Goal: Complete application form

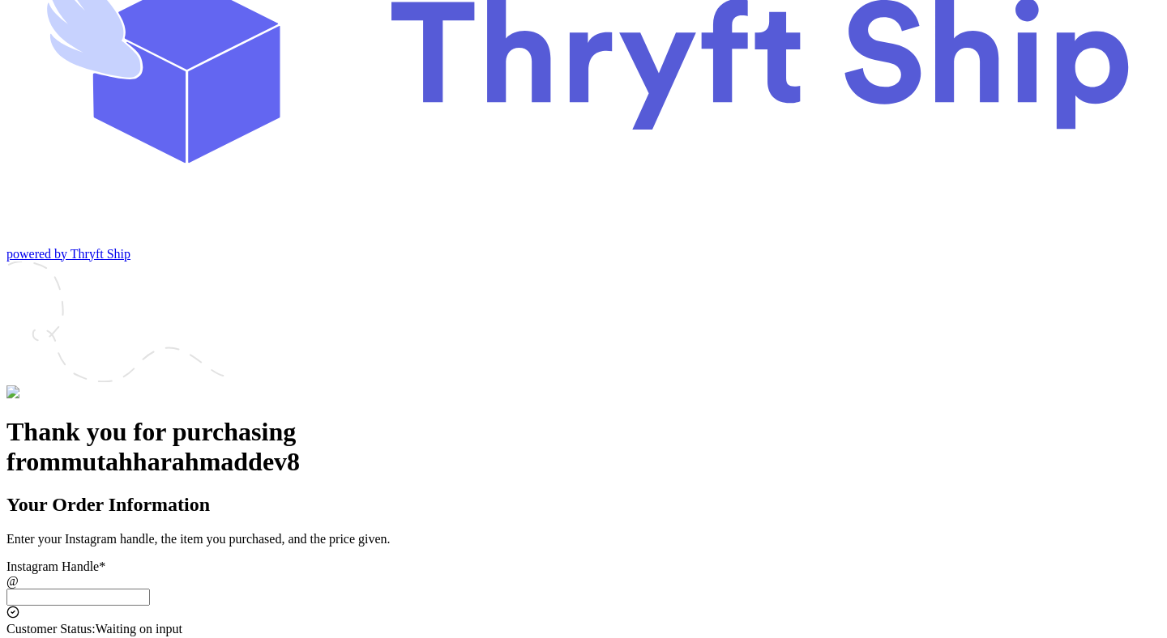
scroll to position [182, 0]
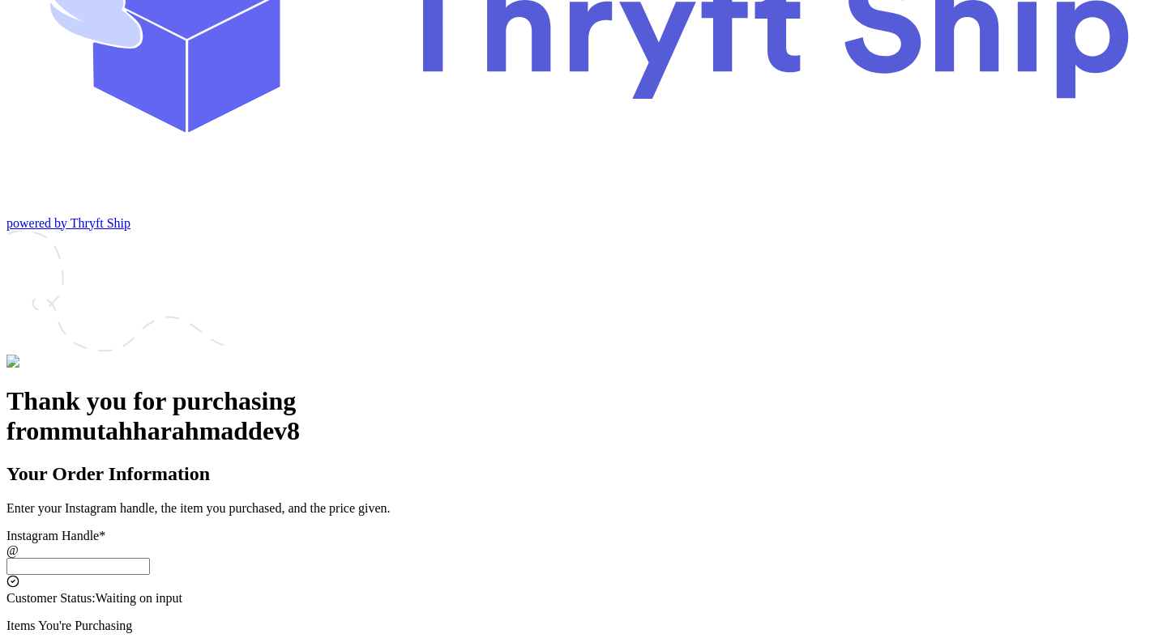
paste input "192.168.0.198"
type input "192.168.0.198"
paste input "paylater_test_submit"
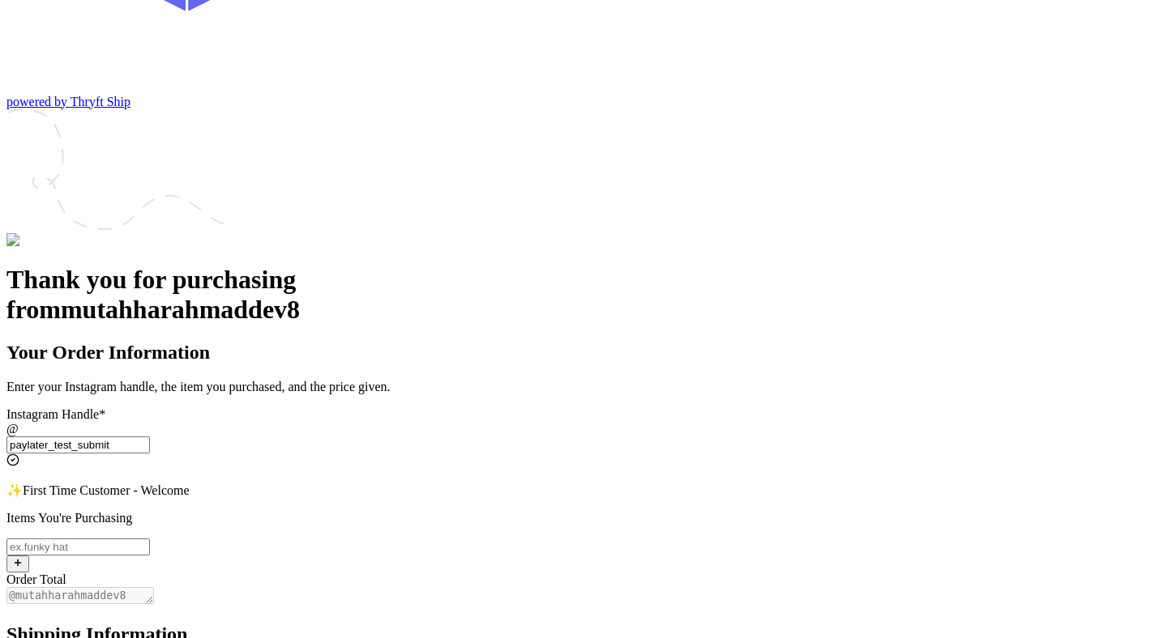
scroll to position [301, 0]
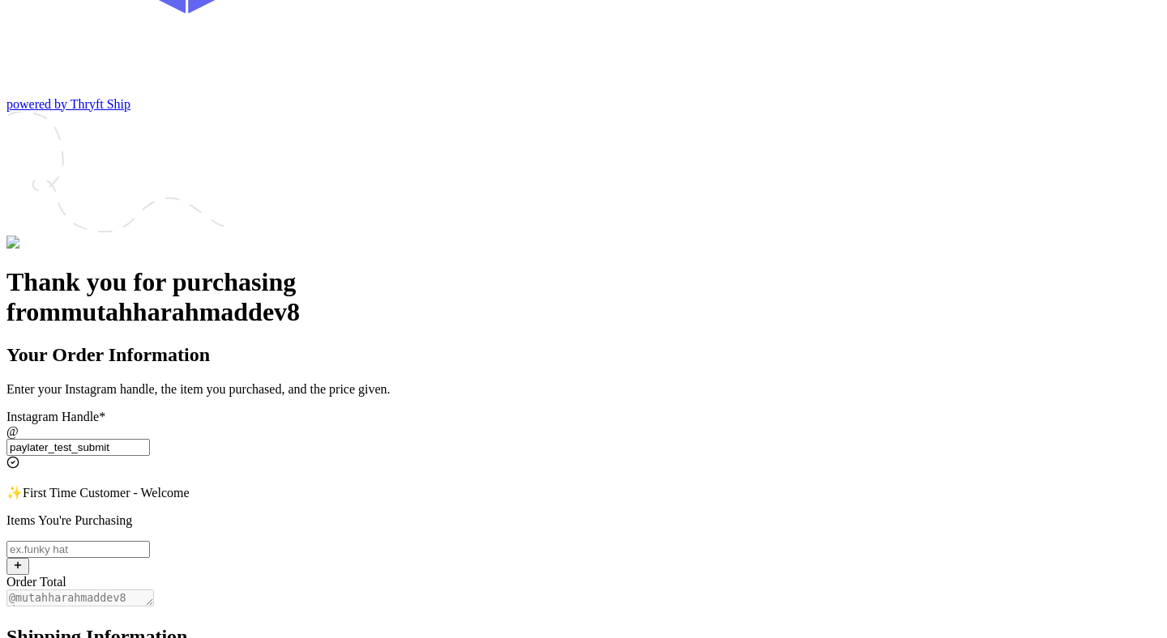
type input "paylater_test_submit"
